Goal: Task Accomplishment & Management: Manage account settings

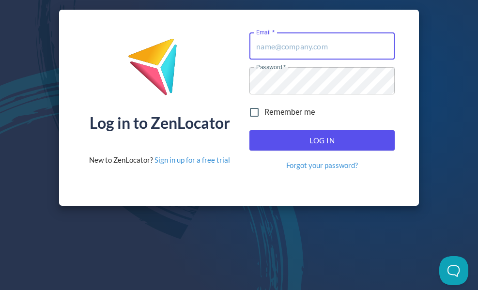
type input "[PERSON_NAME][EMAIL_ADDRESS][DOMAIN_NAME]"
click at [415, 246] on div "Log in to ZenLocator New to ZenLocator? Sign in up for a free trial Email   * […" at bounding box center [239, 145] width 478 height 290
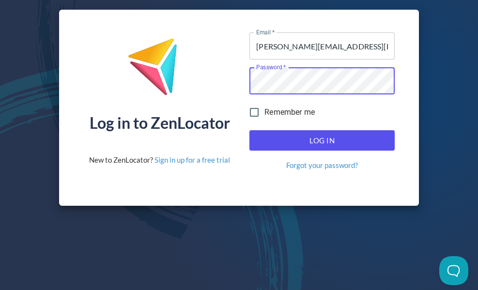
click at [210, 90] on div "Log in to ZenLocator New to ZenLocator? Sign in up for a free trial Email   * […" at bounding box center [239, 108] width 360 height 196
